Goal: Navigation & Orientation: Understand site structure

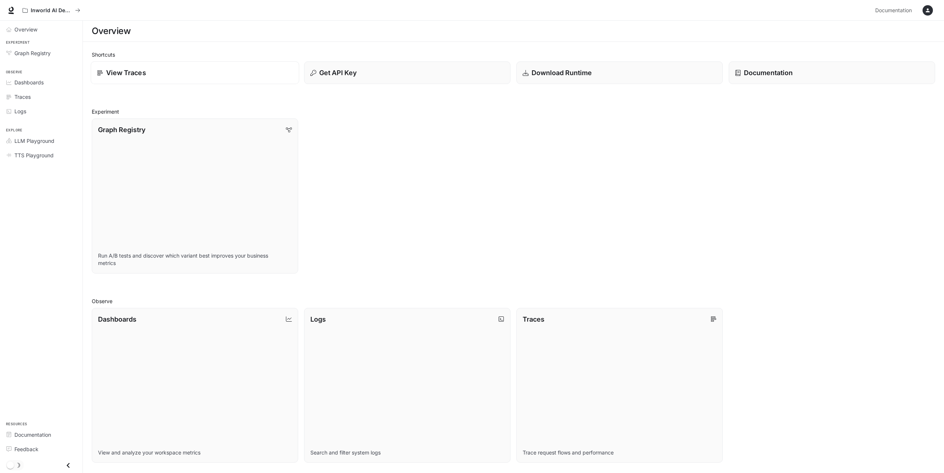
click at [210, 68] on div "View Traces" at bounding box center [195, 73] width 196 height 10
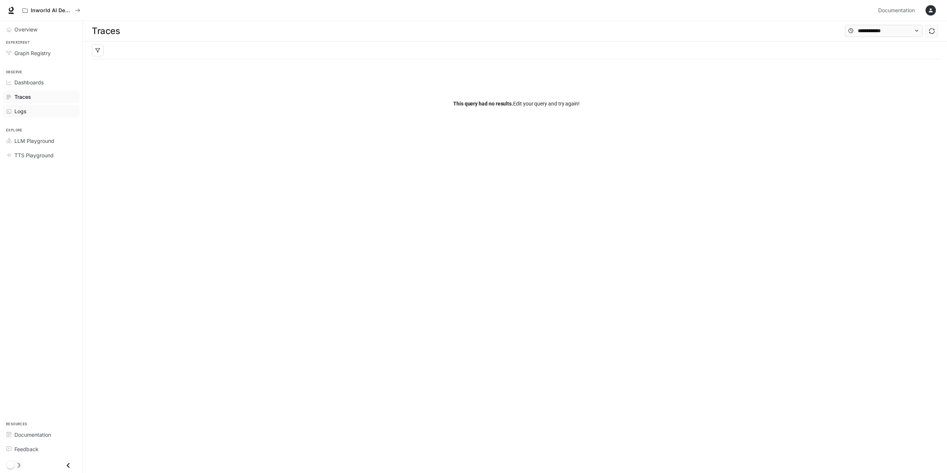
click at [23, 111] on span "Logs" at bounding box center [20, 111] width 12 height 8
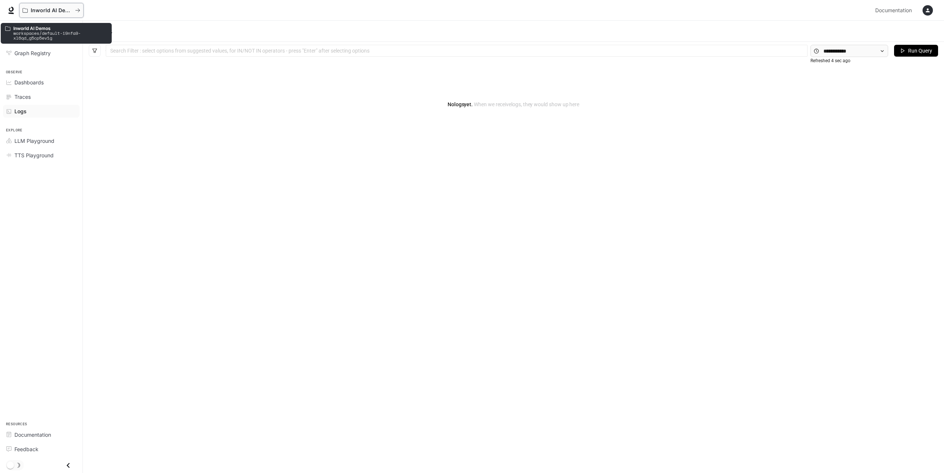
click at [66, 6] on button "Inworld AI Demos" at bounding box center [51, 10] width 64 height 15
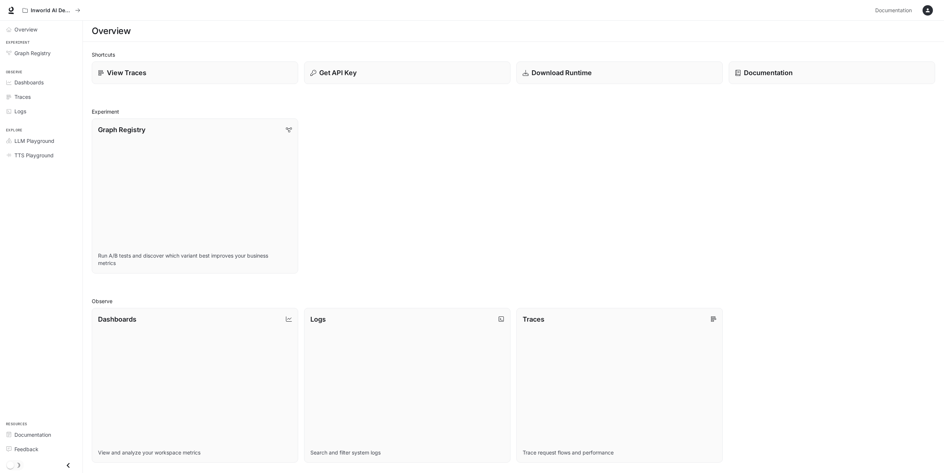
click at [67, 463] on icon "Close drawer" at bounding box center [68, 465] width 10 height 10
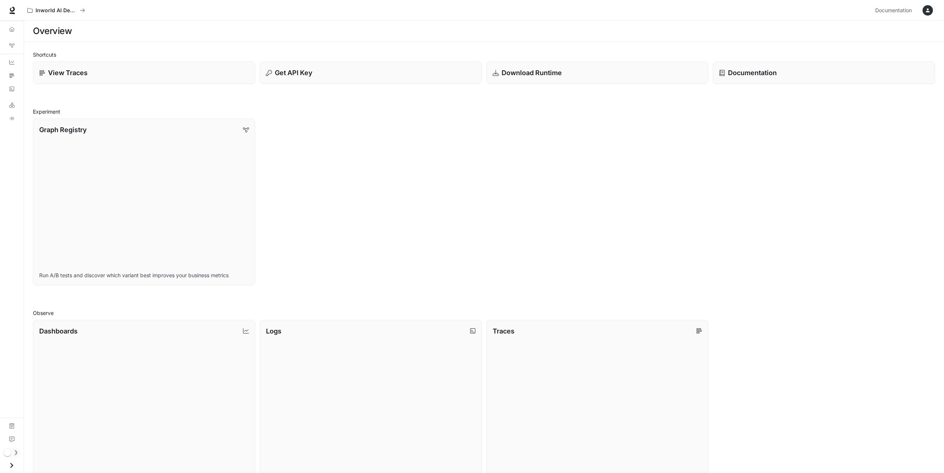
click at [932, 11] on div "button" at bounding box center [928, 10] width 10 height 10
click at [827, 69] on icon at bounding box center [826, 70] width 7 height 4
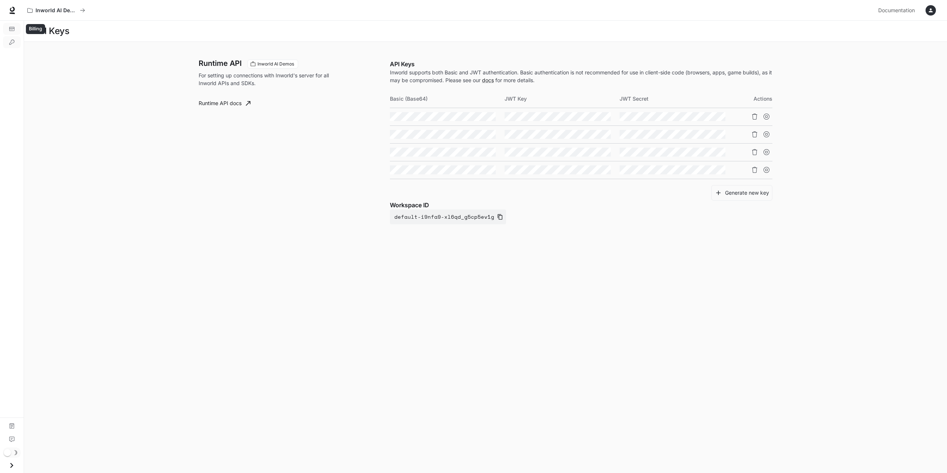
click at [10, 26] on icon "Billing" at bounding box center [11, 28] width 5 height 5
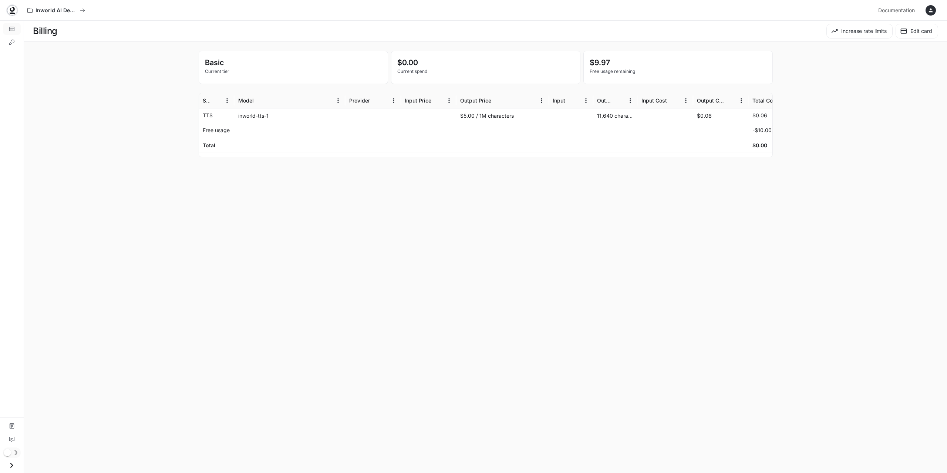
click at [14, 9] on icon at bounding box center [12, 9] width 5 height 5
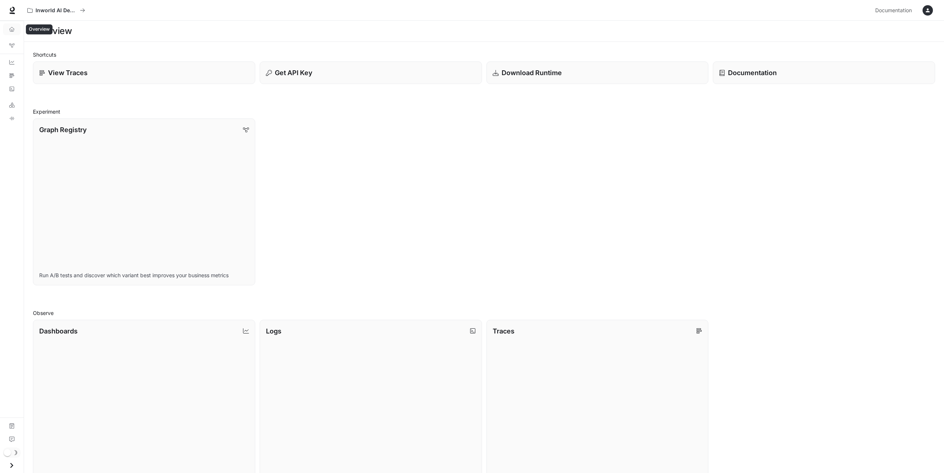
click at [17, 33] on link "Overview" at bounding box center [12, 29] width 18 height 12
click at [13, 32] on link "Overview" at bounding box center [12, 29] width 18 height 12
click at [11, 29] on icon "Overview" at bounding box center [11, 29] width 5 height 5
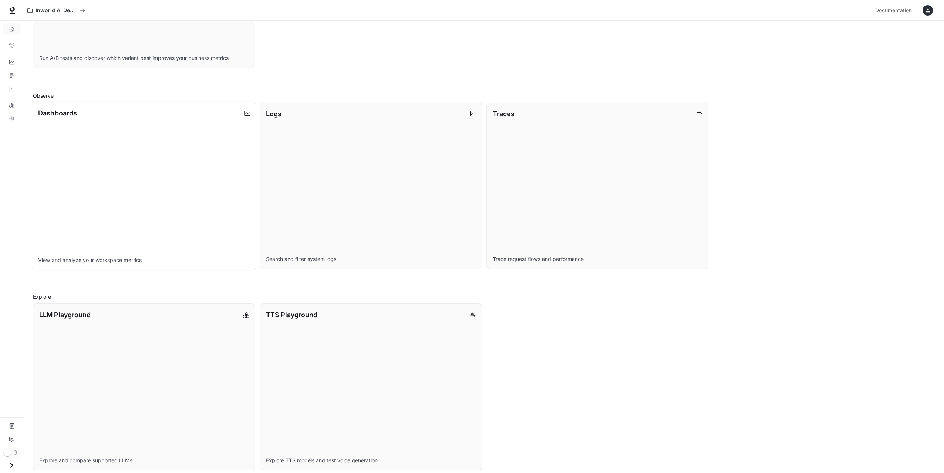
scroll to position [213, 0]
click at [162, 209] on link "Dashboards View and analyze your workspace metrics" at bounding box center [144, 189] width 225 height 168
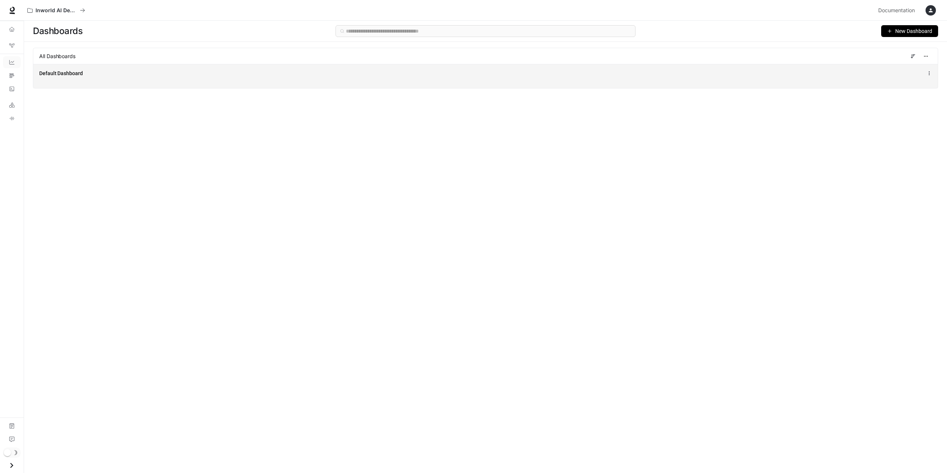
click at [101, 77] on div "Default Dashboard" at bounding box center [301, 73] width 525 height 7
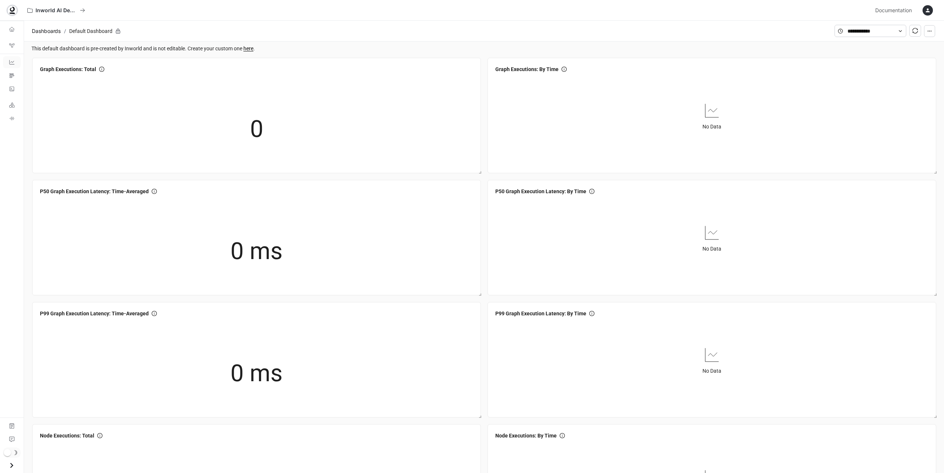
click at [11, 13] on icon at bounding box center [12, 13] width 6 height 1
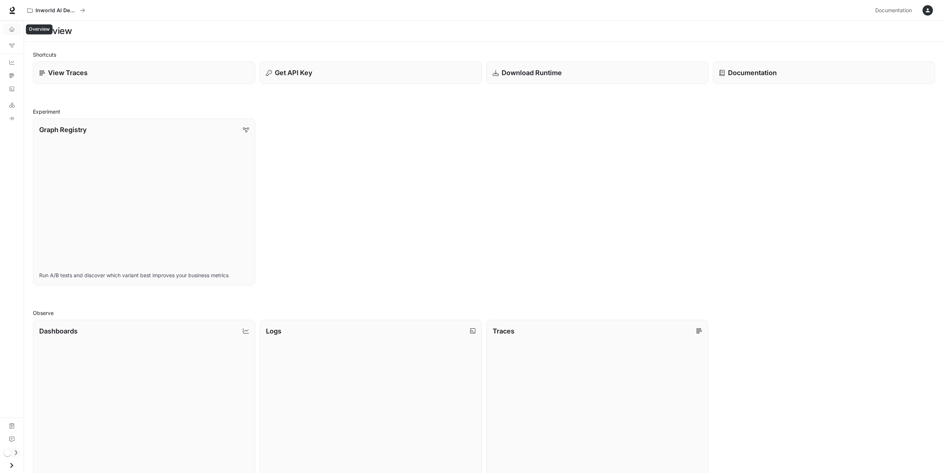
click at [9, 29] on link "Overview" at bounding box center [12, 29] width 18 height 12
click at [11, 33] on link "Overview" at bounding box center [12, 29] width 18 height 12
click at [904, 11] on span "Documentation" at bounding box center [893, 10] width 37 height 9
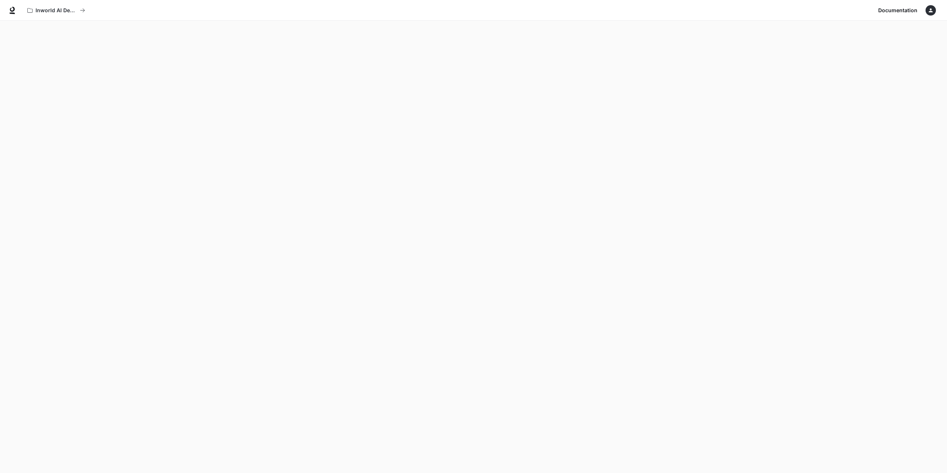
click at [932, 13] on icon "button" at bounding box center [931, 10] width 6 height 6
click at [859, 55] on span "Billing" at bounding box center [883, 54] width 95 height 7
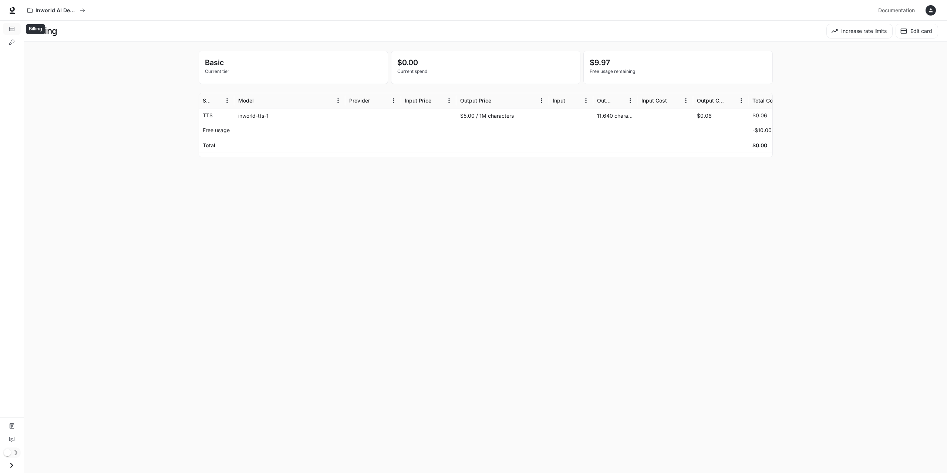
click at [12, 26] on link "Billing" at bounding box center [12, 29] width 18 height 12
click at [36, 12] on p "Inworld AI Demos" at bounding box center [56, 10] width 41 height 6
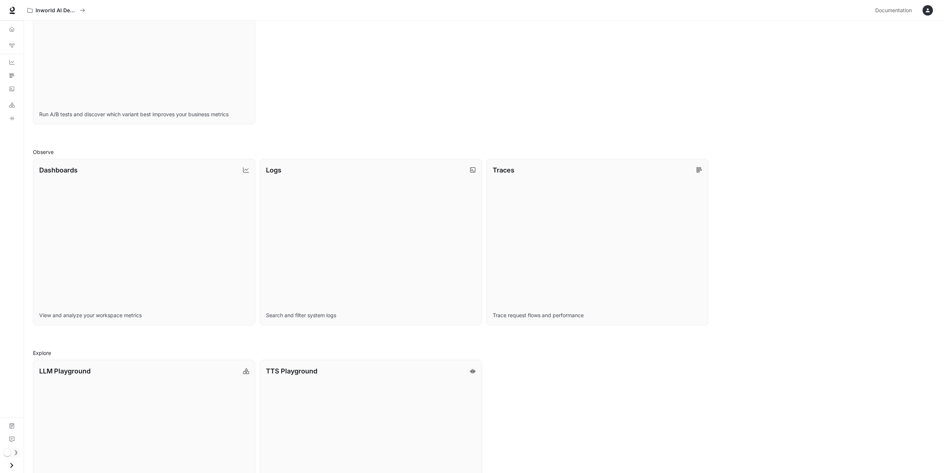
scroll to position [223, 0]
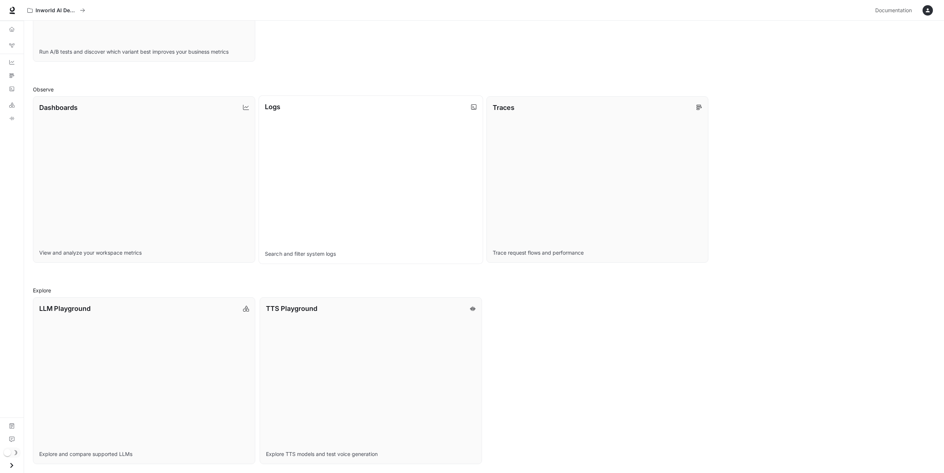
click at [313, 194] on link "Logs Search and filter system logs" at bounding box center [371, 179] width 225 height 168
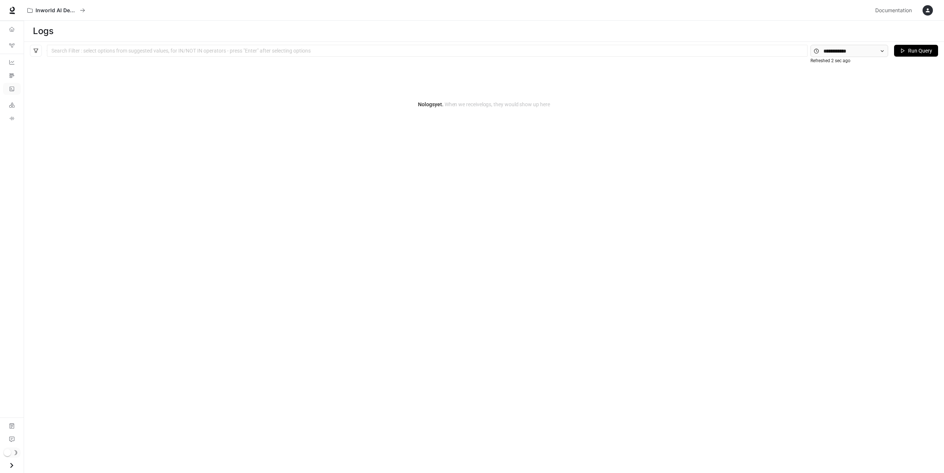
click at [153, 48] on div at bounding box center [427, 50] width 757 height 5
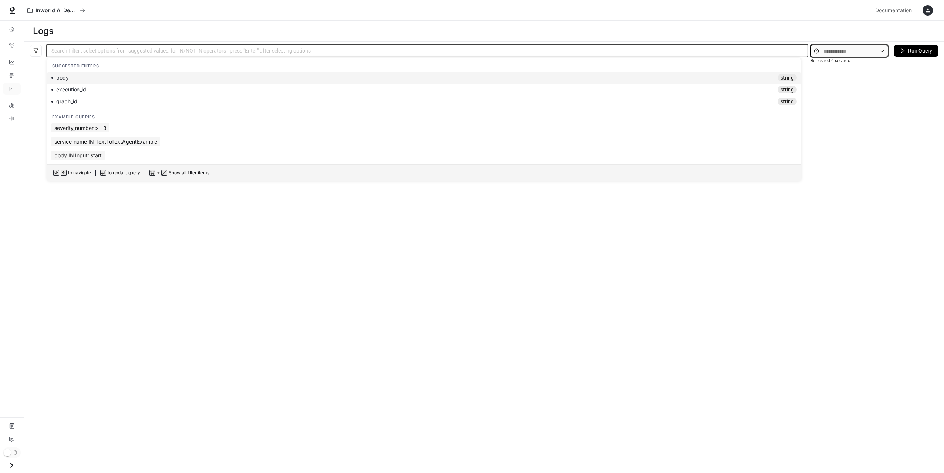
click at [843, 49] on input "text" at bounding box center [849, 51] width 52 height 8
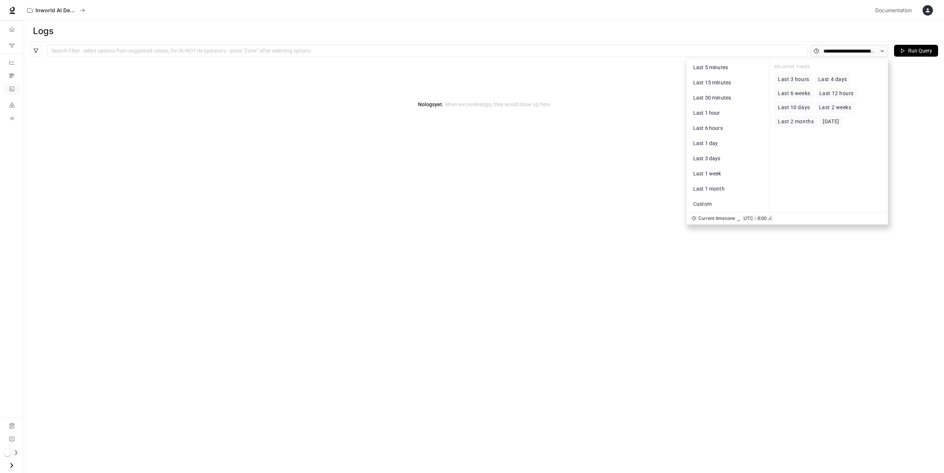
click at [910, 107] on div "No logs yet. When we receive logs , they would show up here" at bounding box center [484, 104] width 920 height 89
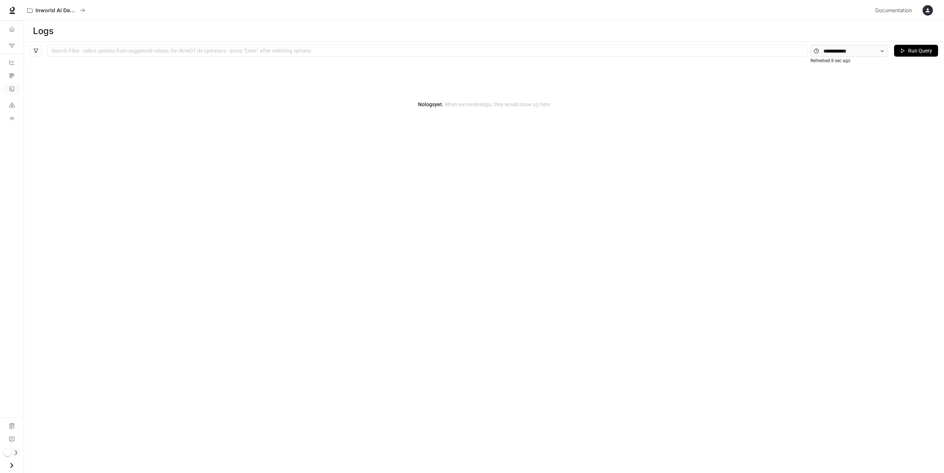
click at [908, 52] on span "Run Query" at bounding box center [920, 51] width 24 height 8
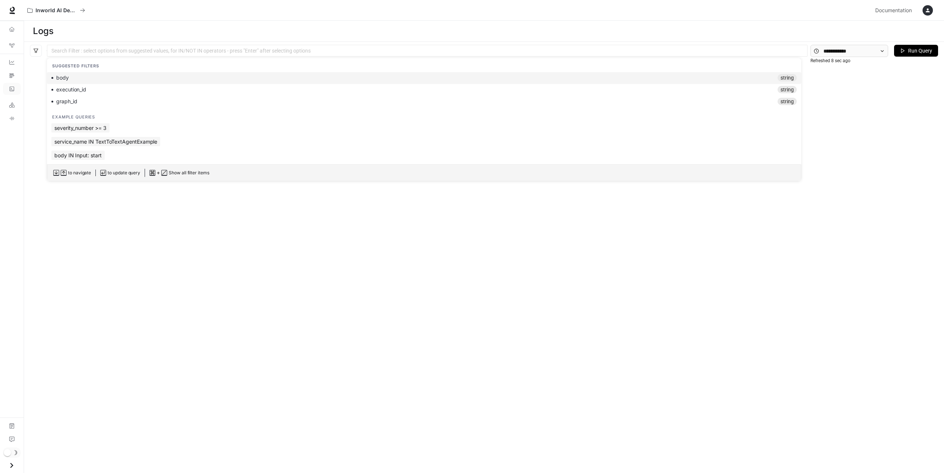
click at [740, 48] on div at bounding box center [427, 50] width 757 height 5
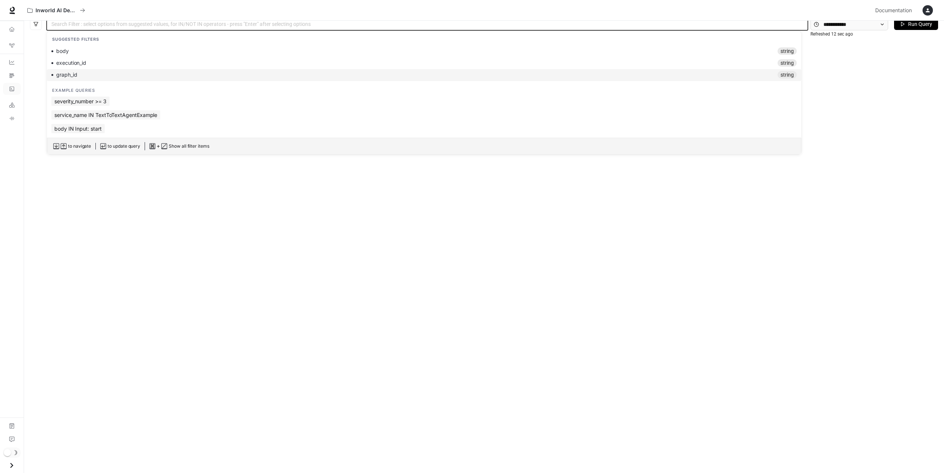
scroll to position [28, 0]
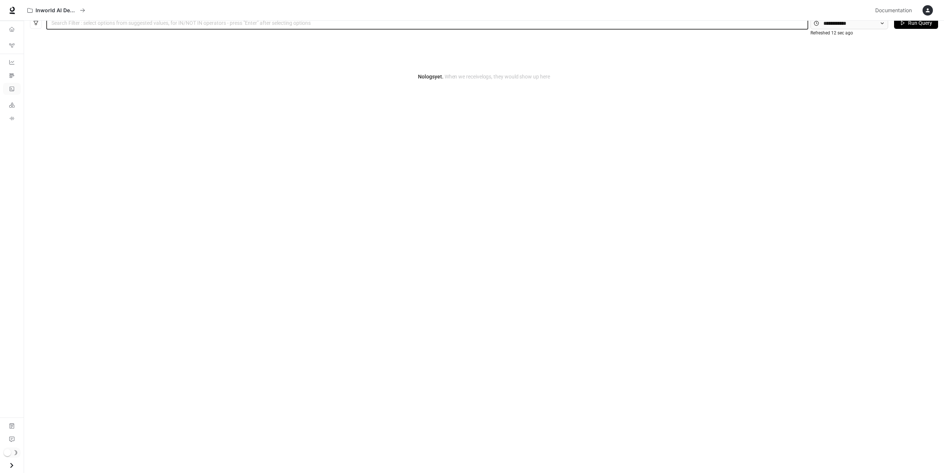
click at [127, 192] on div "No logs yet. When we receive logs , they would show up here" at bounding box center [484, 236] width 920 height 409
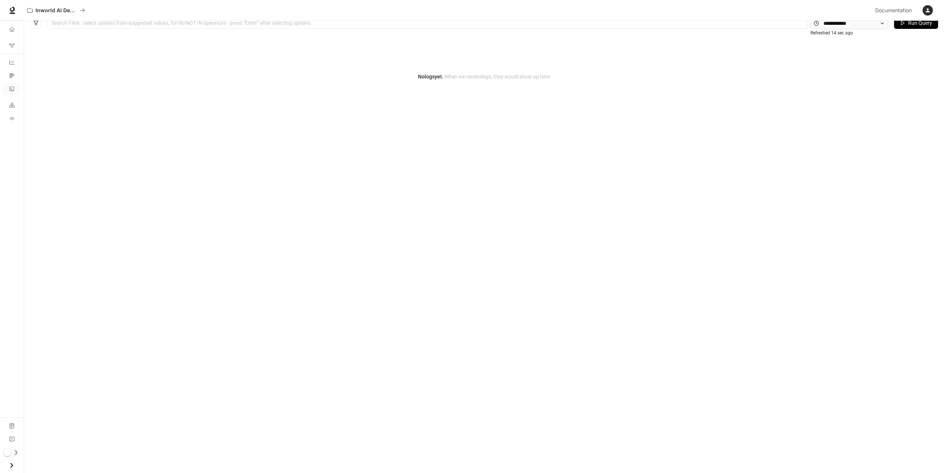
scroll to position [0, 0]
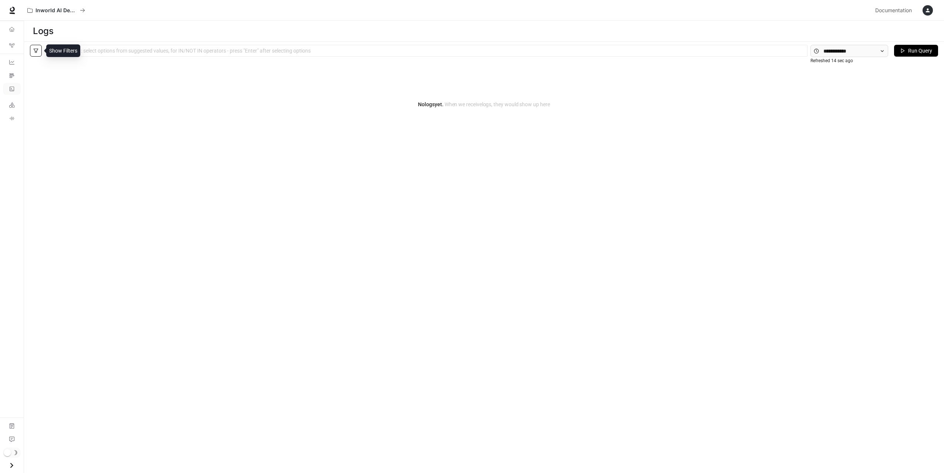
click at [34, 50] on icon "filter" at bounding box center [35, 50] width 5 height 5
click at [211, 142] on div "No logs yet. When we receive logs , they would show up here" at bounding box center [532, 104] width 824 height 89
click at [13, 76] on icon "Traces" at bounding box center [12, 75] width 4 height 4
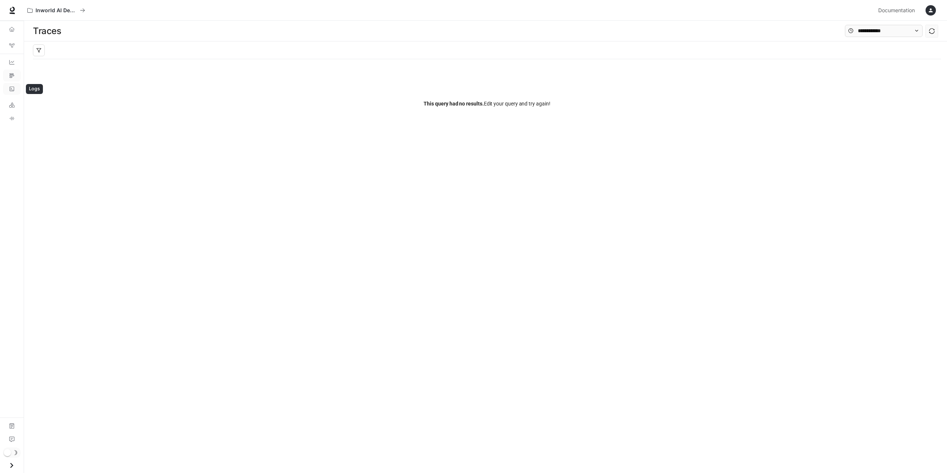
click at [4, 89] on link "Logs" at bounding box center [12, 89] width 18 height 12
click at [15, 102] on link "LLM Playground" at bounding box center [12, 105] width 18 height 12
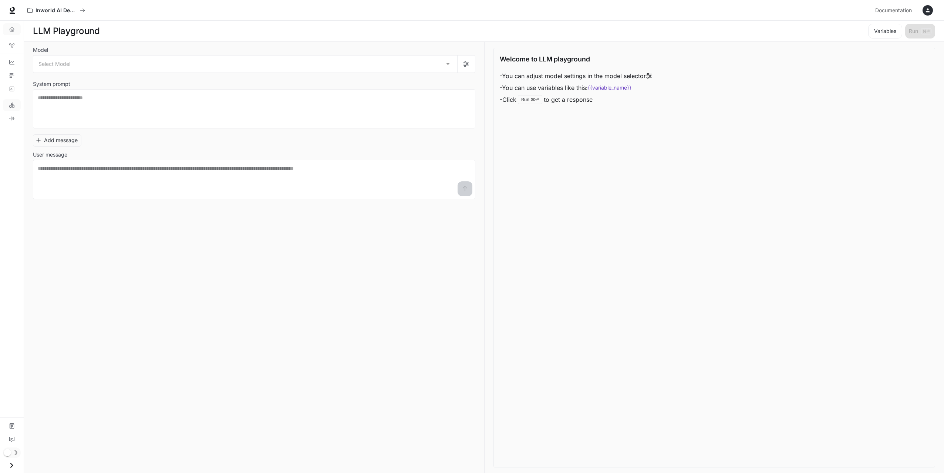
click at [13, 27] on icon "Overview" at bounding box center [11, 29] width 5 height 5
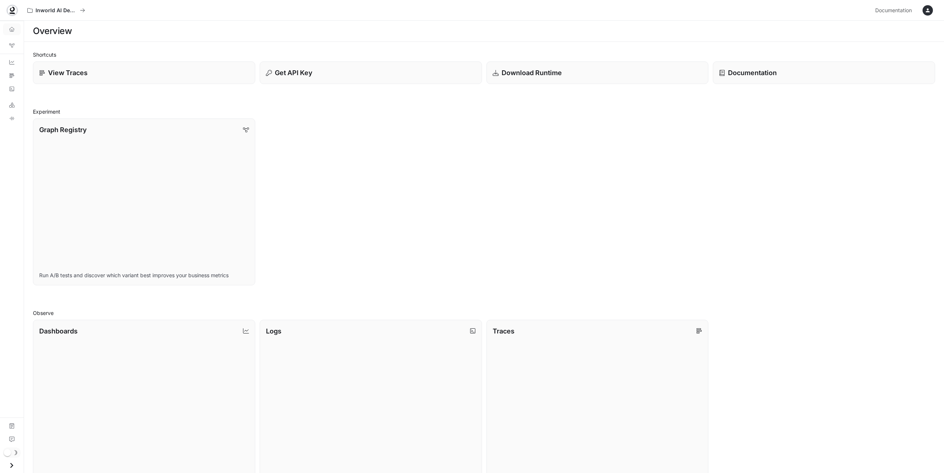
click at [15, 10] on icon at bounding box center [12, 10] width 7 height 7
click at [9, 464] on icon "Open drawer" at bounding box center [12, 465] width 10 height 10
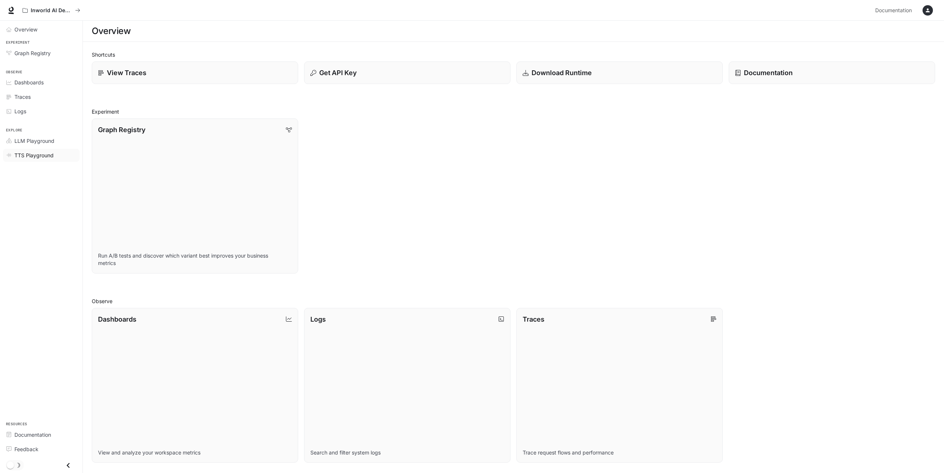
click at [42, 156] on span "TTS Playground" at bounding box center [33, 155] width 39 height 8
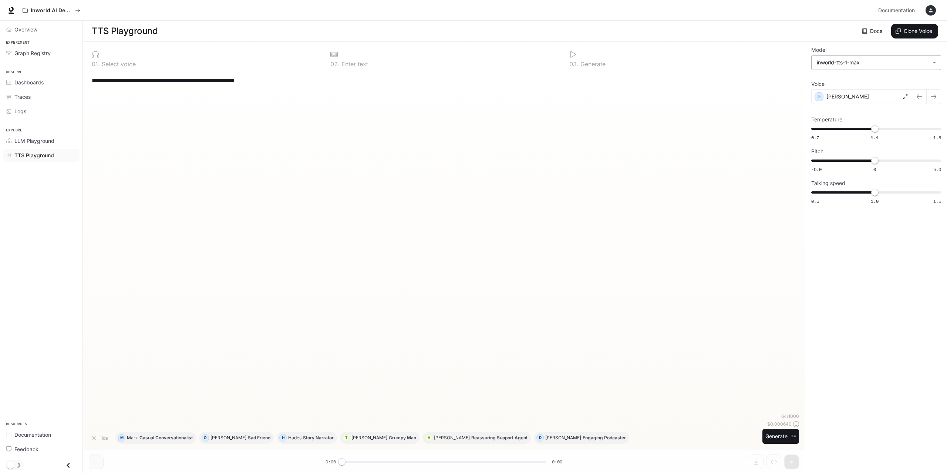
click at [876, 58] on body "**********" at bounding box center [473, 236] width 947 height 473
click at [853, 276] on div at bounding box center [473, 236] width 947 height 473
click at [43, 95] on div "Traces" at bounding box center [45, 97] width 62 height 8
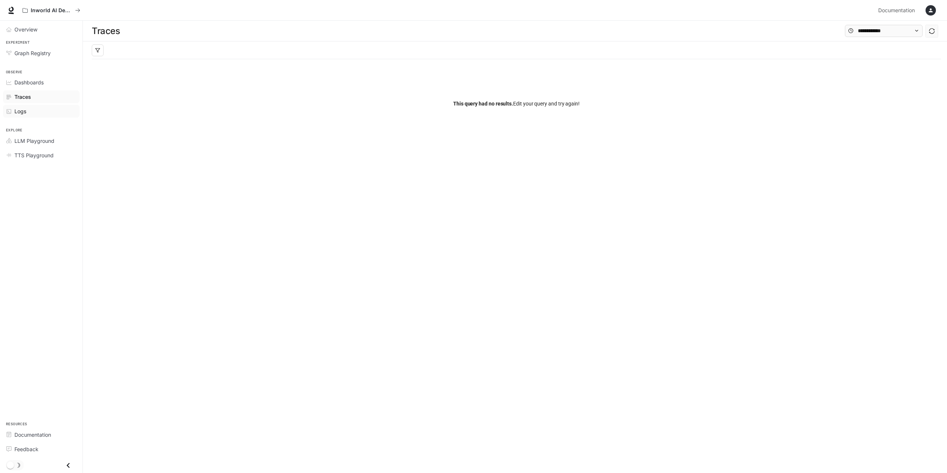
click at [37, 111] on div "Logs" at bounding box center [45, 111] width 62 height 8
click at [36, 83] on span "Dashboards" at bounding box center [28, 82] width 29 height 8
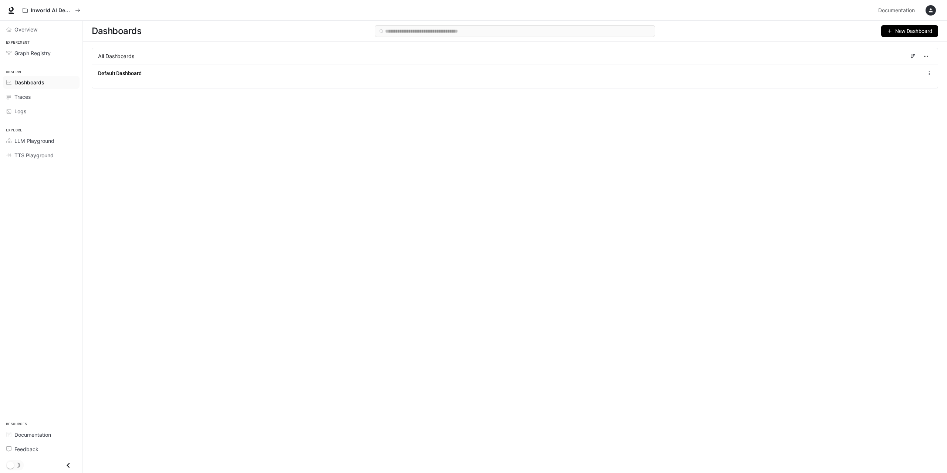
click at [31, 78] on link "Dashboards" at bounding box center [41, 82] width 77 height 13
click at [29, 91] on link "Traces" at bounding box center [41, 96] width 77 height 13
click at [27, 111] on div "Logs" at bounding box center [45, 111] width 62 height 8
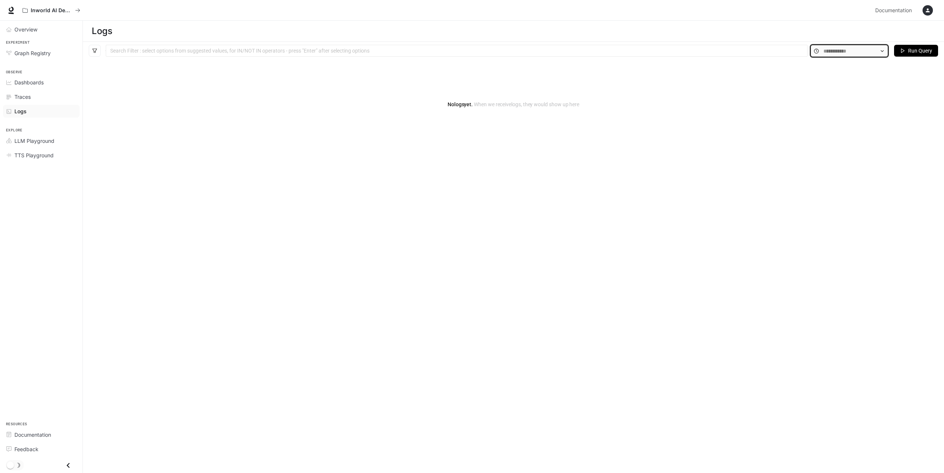
click at [826, 48] on input "text" at bounding box center [849, 51] width 52 height 8
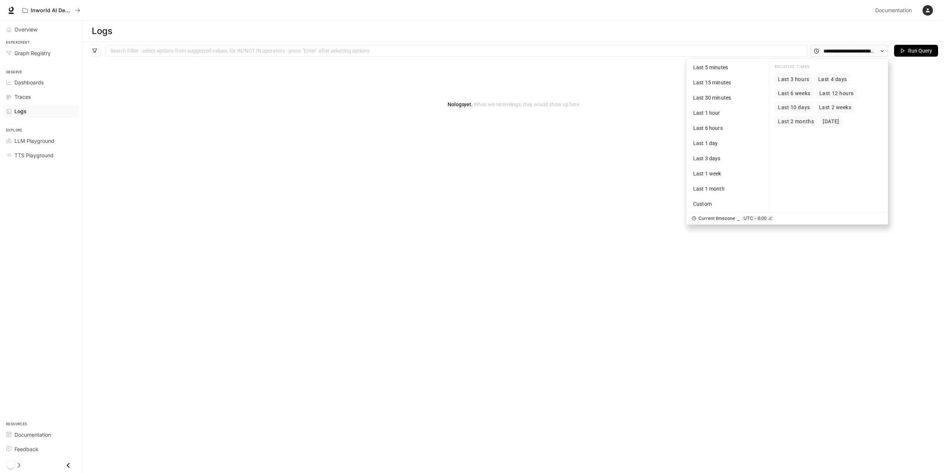
click at [799, 122] on span "Last 2 months" at bounding box center [796, 121] width 36 height 6
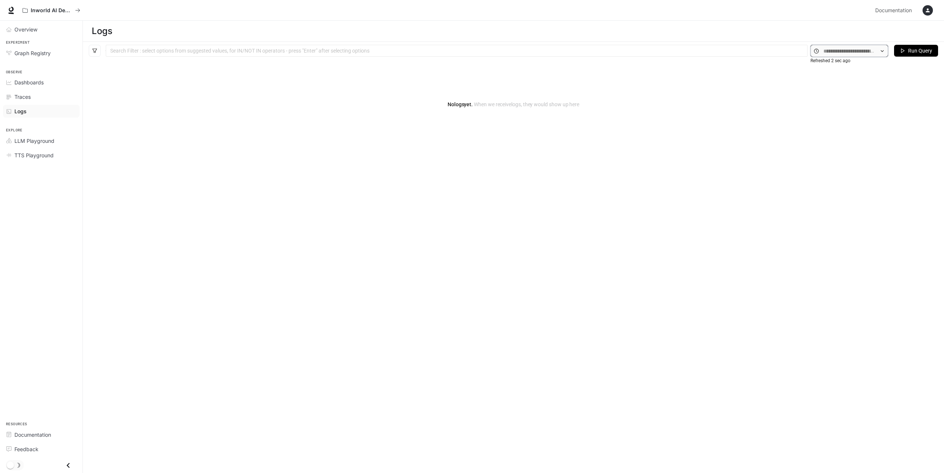
click at [836, 51] on input "text" at bounding box center [849, 51] width 52 height 8
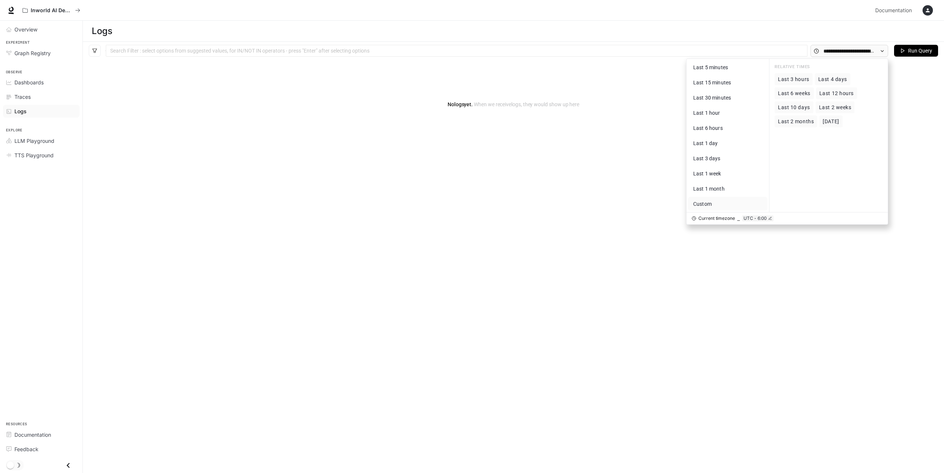
click at [705, 209] on button "Custom" at bounding box center [728, 204] width 80 height 14
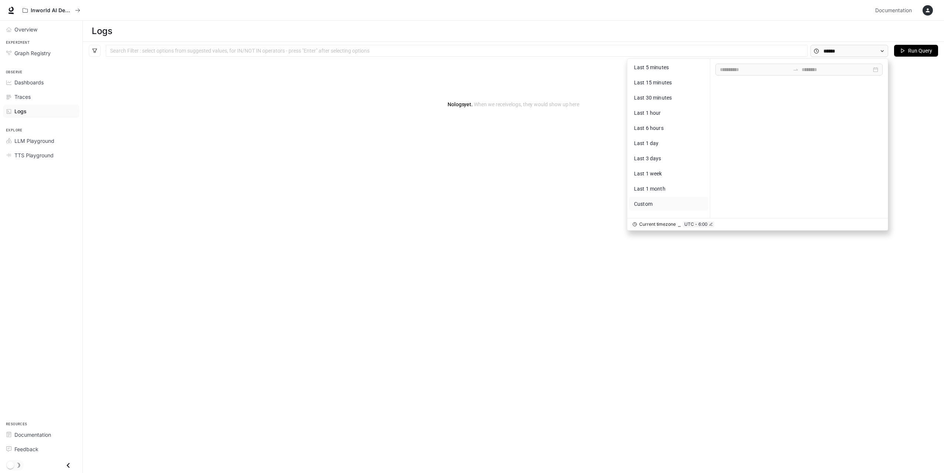
click at [433, 194] on div "No logs yet. When we receive logs , they would show up here" at bounding box center [513, 264] width 861 height 409
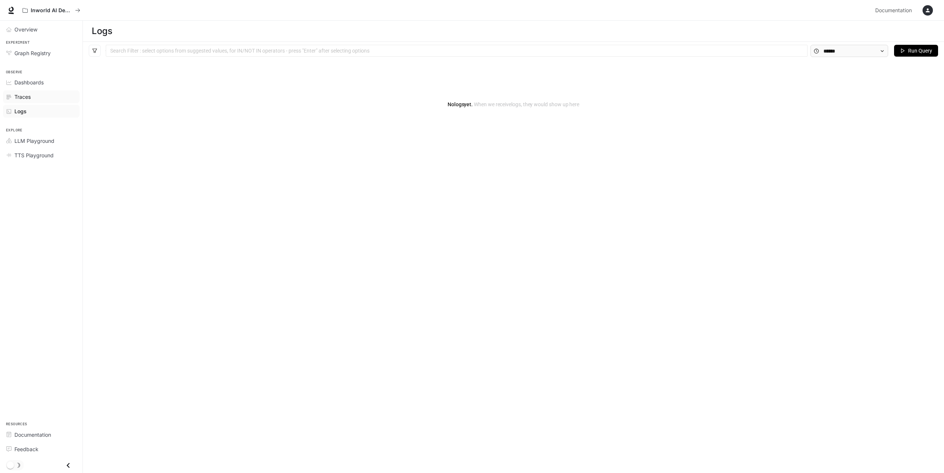
click at [22, 94] on span "Traces" at bounding box center [22, 97] width 16 height 8
click at [24, 85] on span "Dashboards" at bounding box center [28, 82] width 29 height 8
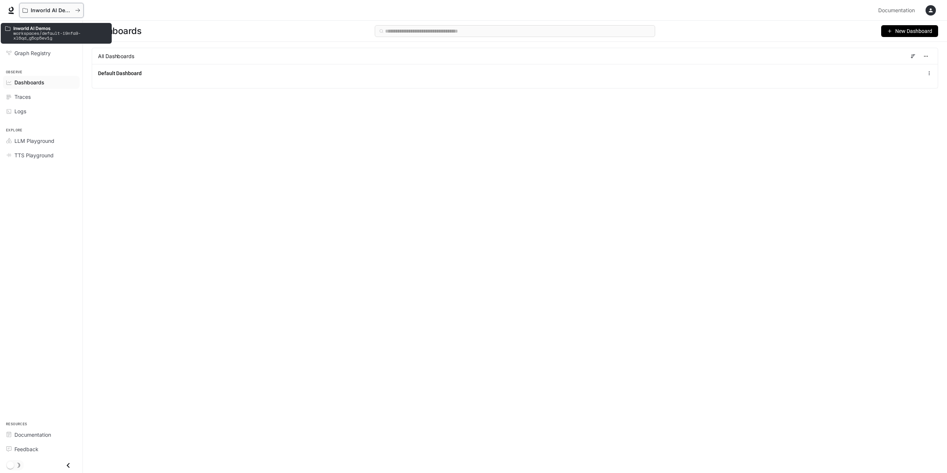
click at [24, 7] on button "Inworld AI Demos" at bounding box center [51, 10] width 64 height 15
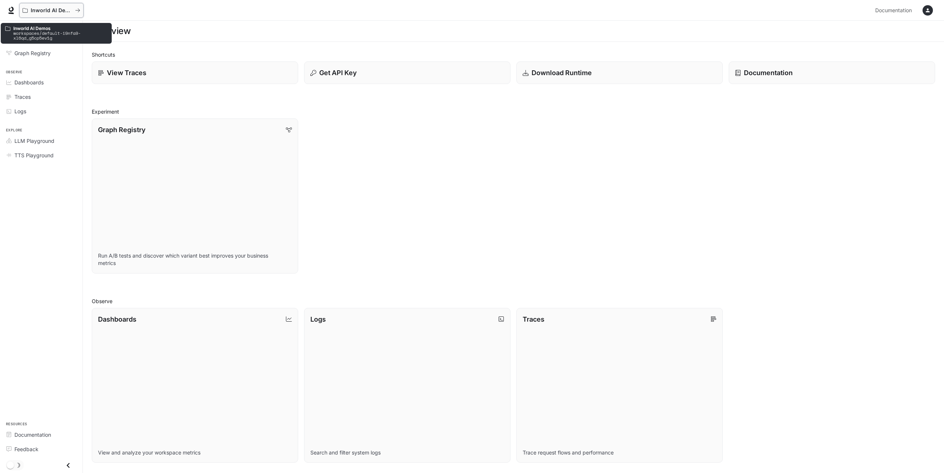
click at [81, 10] on button "Inworld AI Demos" at bounding box center [51, 10] width 64 height 15
click at [9, 10] on icon at bounding box center [11, 9] width 5 height 5
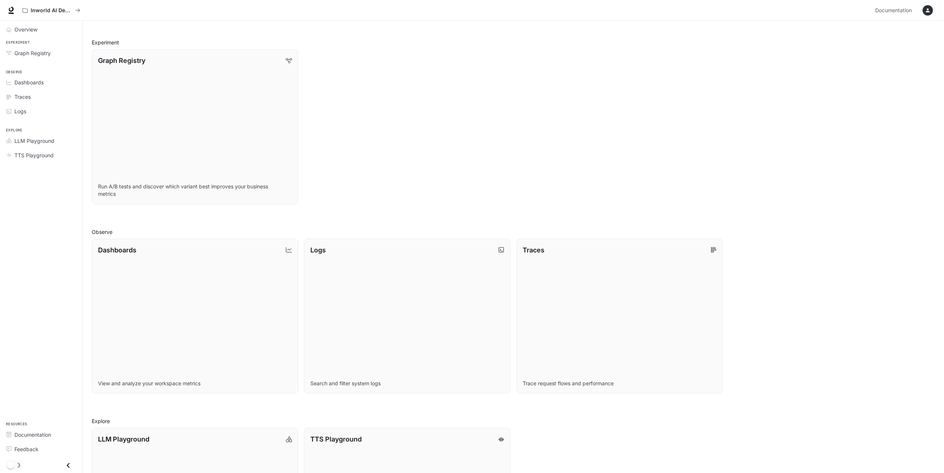
scroll to position [171, 0]
